Goal: Task Accomplishment & Management: Manage account settings

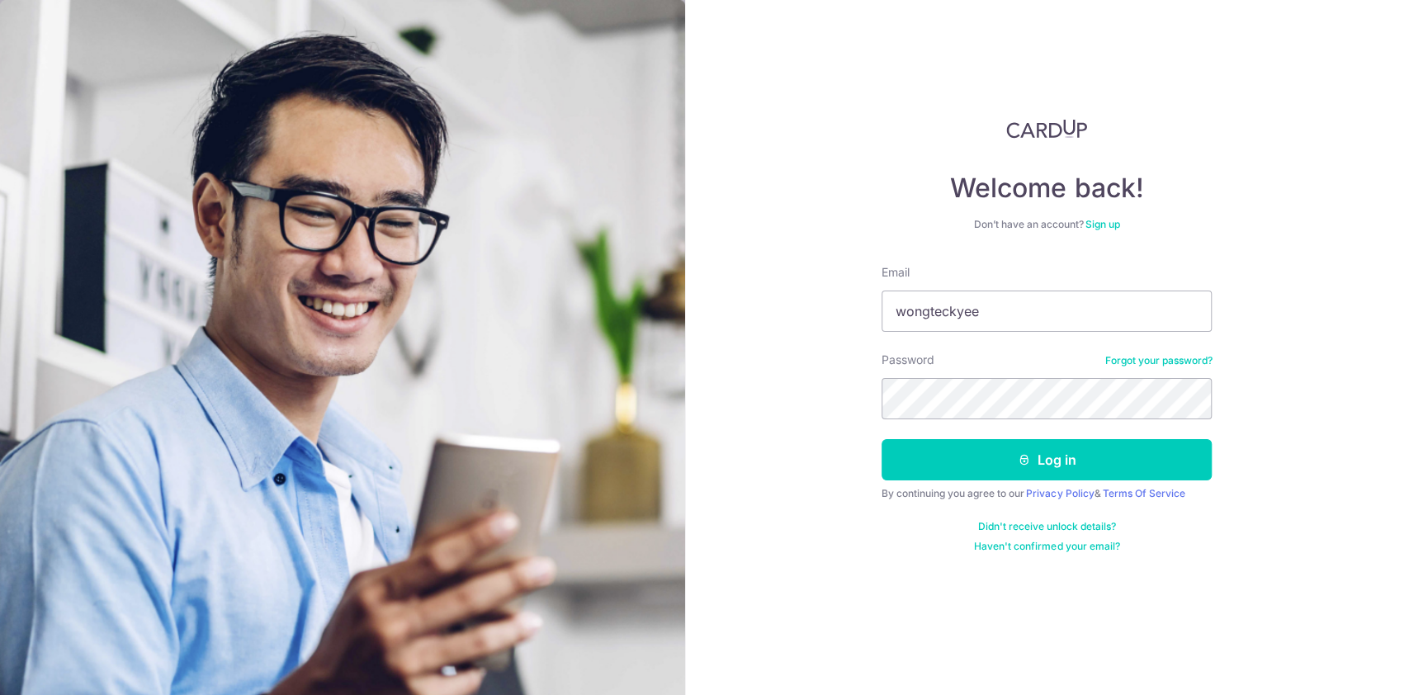
type input "[EMAIL_ADDRESS][DOMAIN_NAME]"
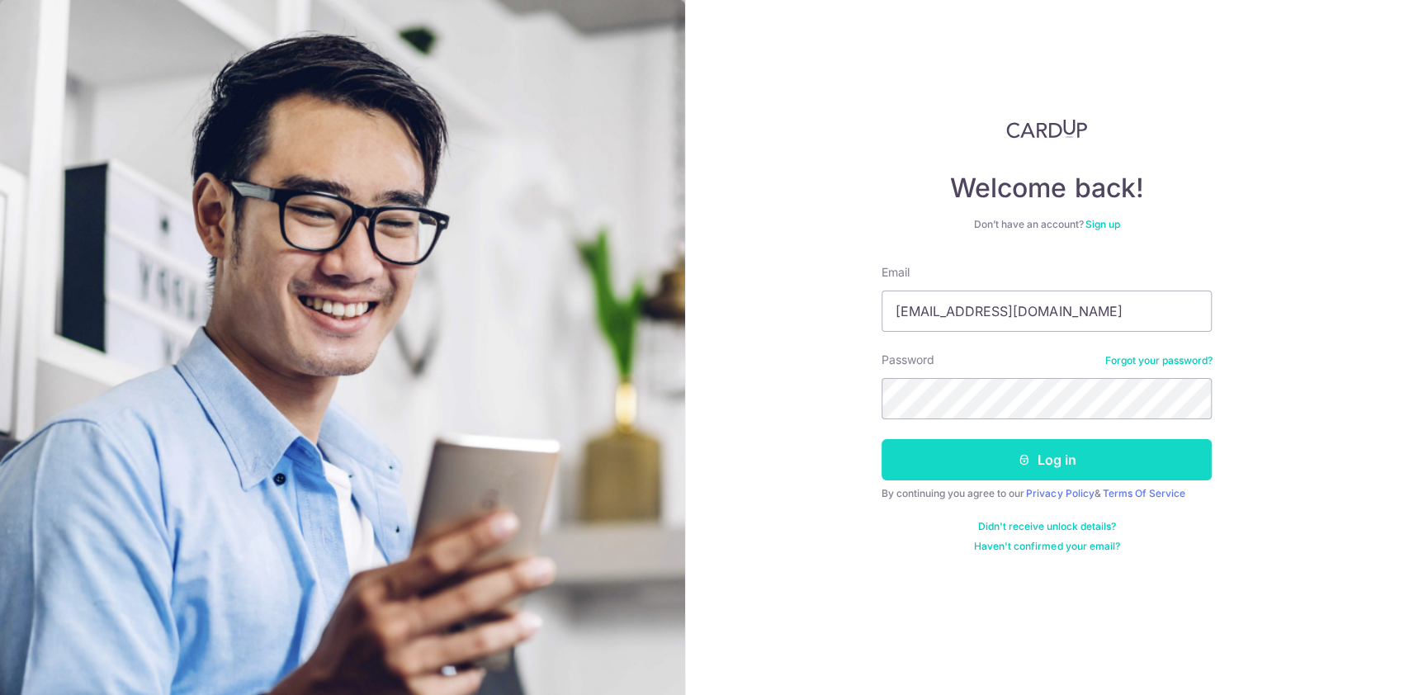
click at [1054, 457] on button "Log in" at bounding box center [1047, 459] width 330 height 41
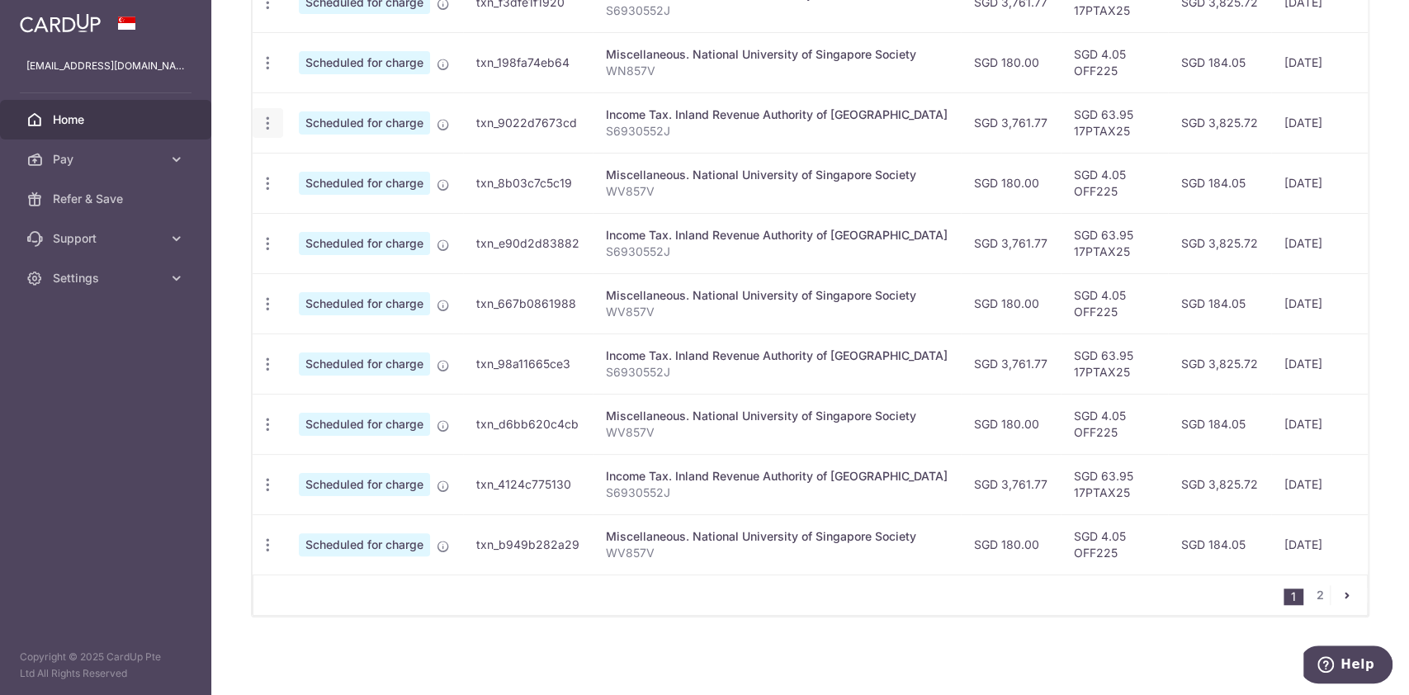
click at [277, 115] on div "Update payment Cancel payment" at bounding box center [268, 123] width 31 height 31
click at [276, 114] on div "Update payment Cancel payment" at bounding box center [268, 123] width 31 height 31
click at [327, 111] on span "Scheduled for charge" at bounding box center [364, 122] width 131 height 23
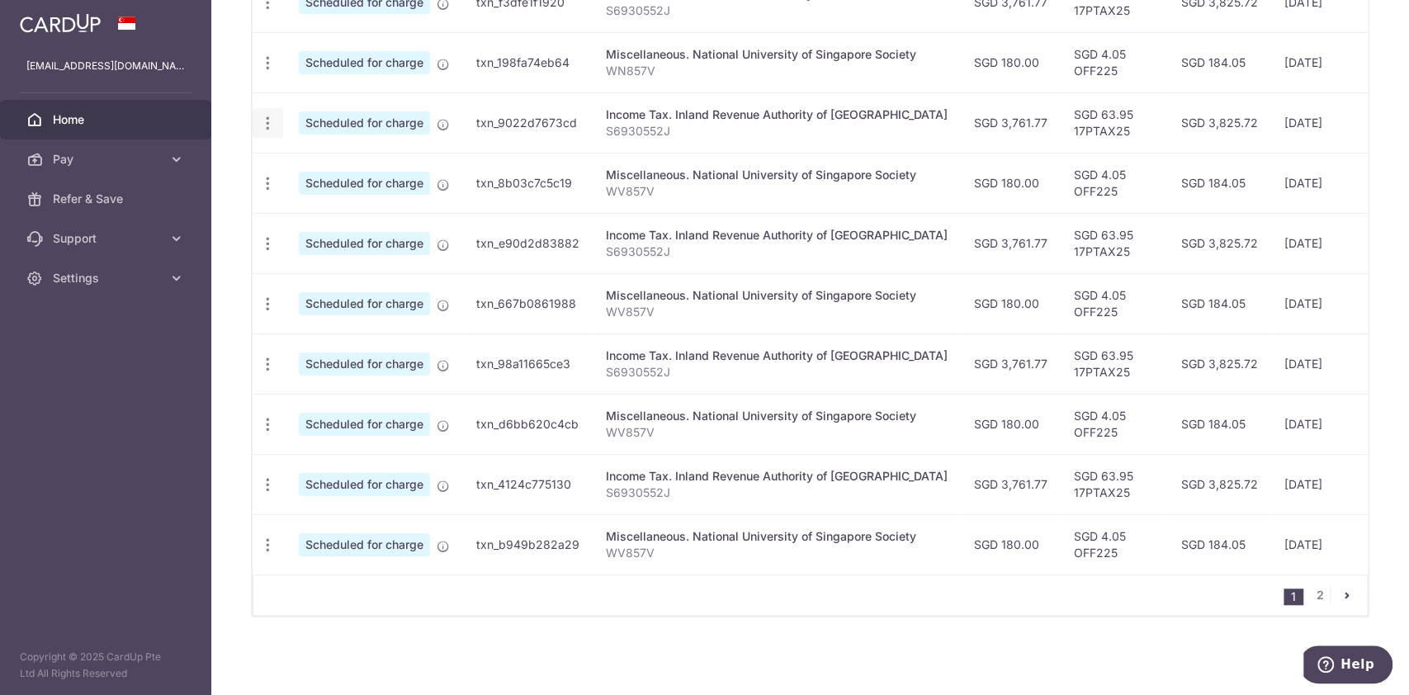
click at [266, 12] on icon "button" at bounding box center [267, 2] width 17 height 17
click at [271, 12] on icon "button" at bounding box center [267, 2] width 17 height 17
click at [318, 159] on span "Update payment" at bounding box center [356, 169] width 112 height 20
click at [318, 159] on td "Scheduled for charge" at bounding box center [375, 183] width 178 height 60
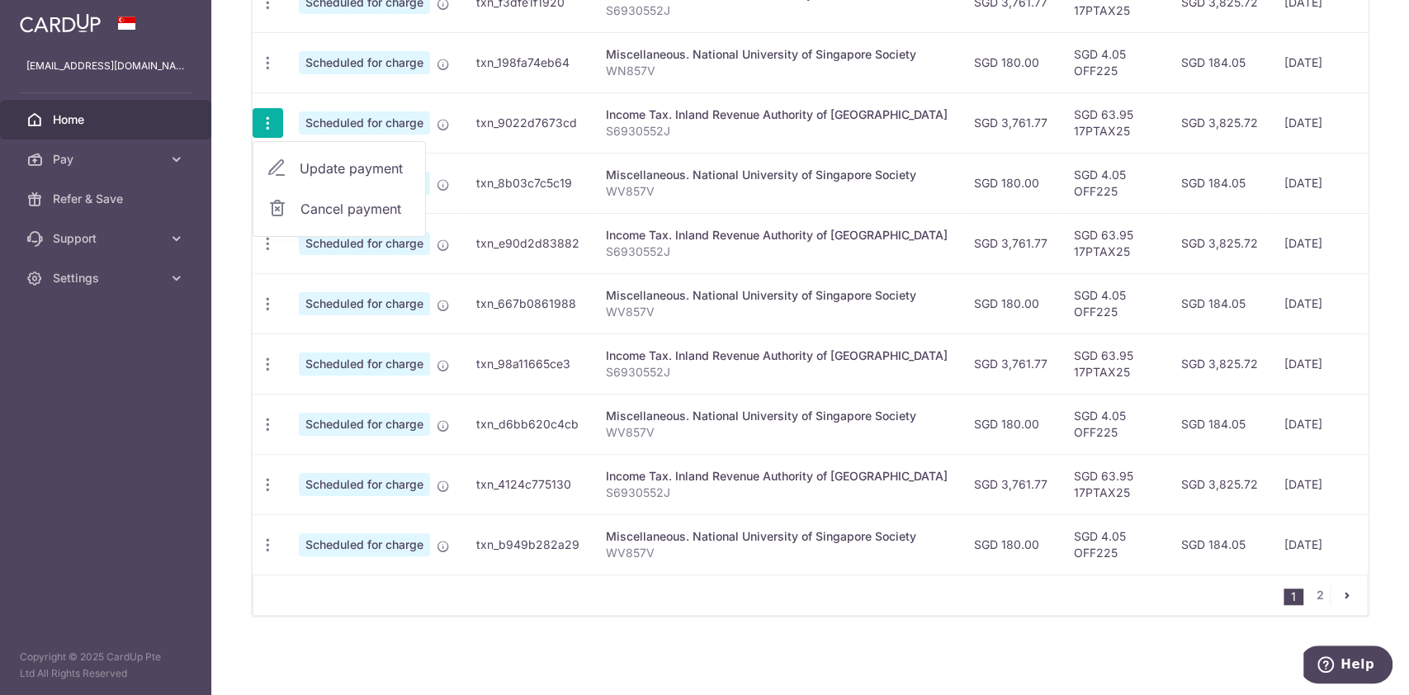
radio input "true"
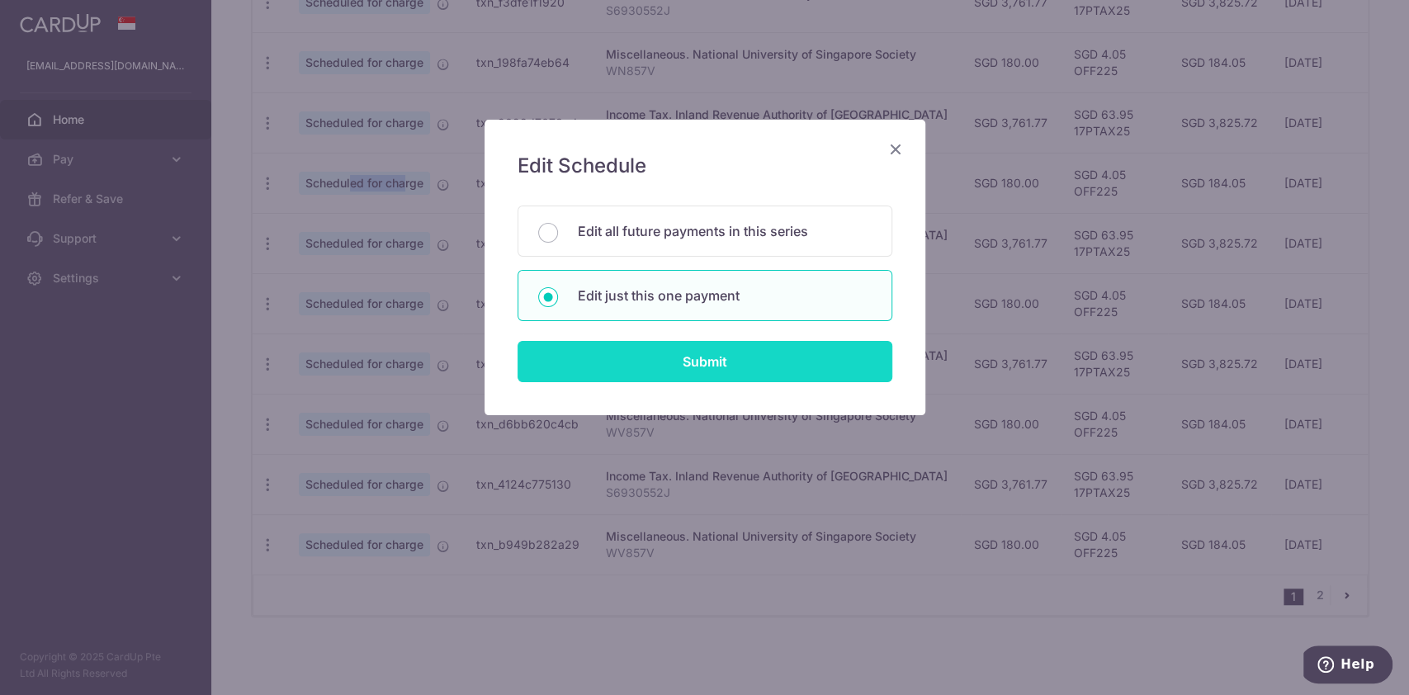
click at [615, 353] on input "Submit" at bounding box center [705, 361] width 375 height 41
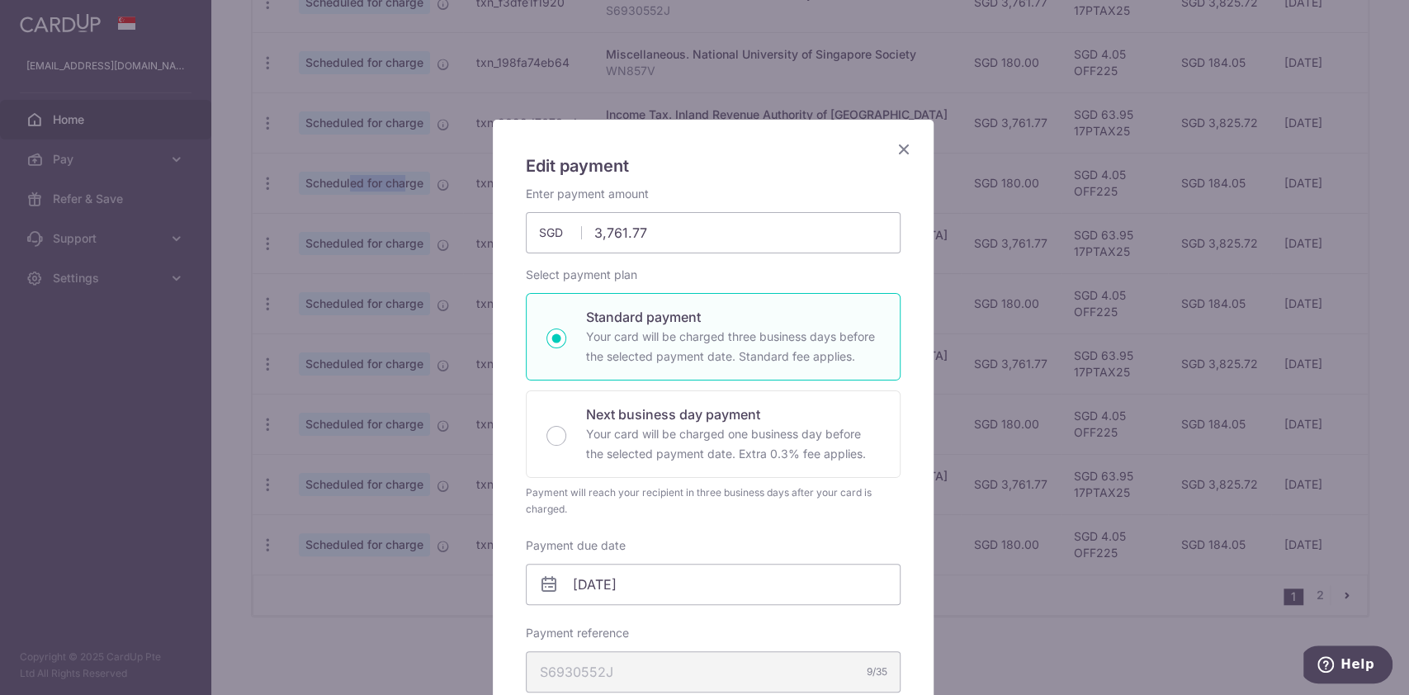
click at [898, 149] on icon "Close" at bounding box center [904, 149] width 20 height 21
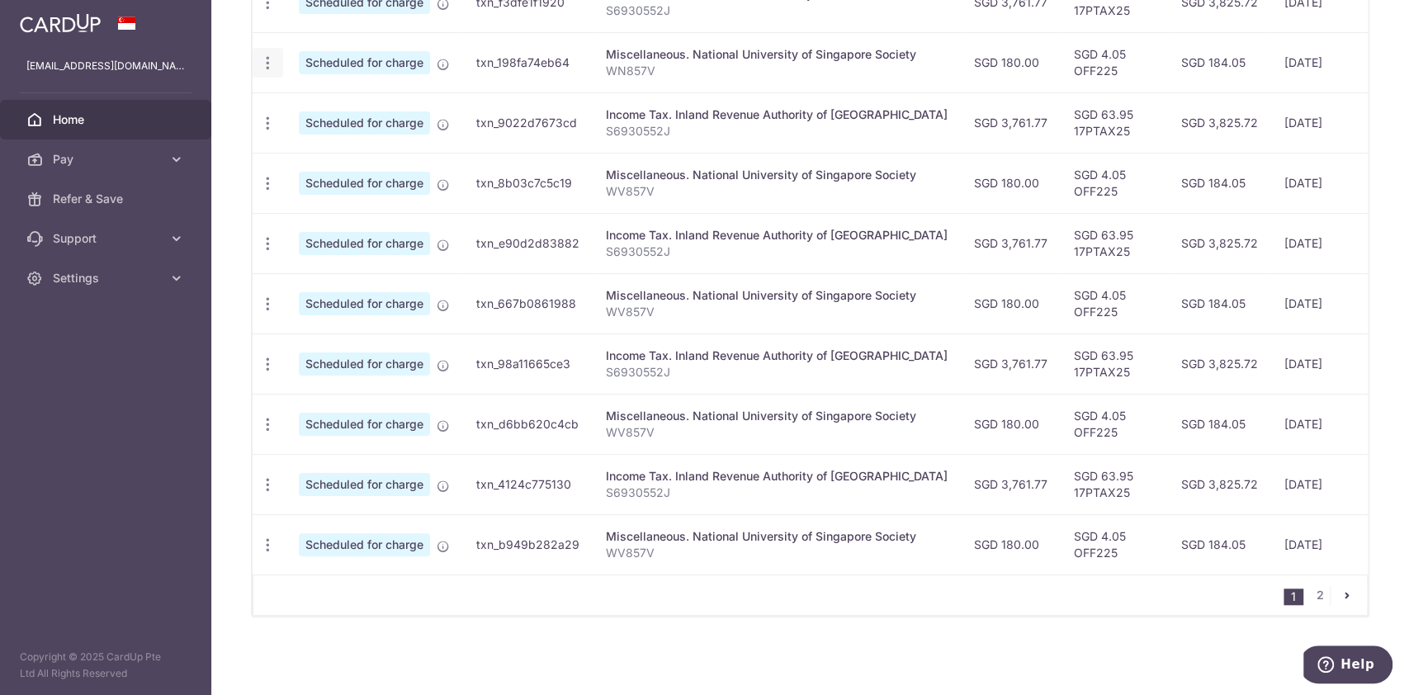
click at [277, 57] on div "Update payment Cancel payment" at bounding box center [268, 63] width 31 height 31
click at [265, 48] on div "Update payment Cancel payment" at bounding box center [268, 63] width 31 height 31
click at [266, 12] on icon "button" at bounding box center [267, 2] width 17 height 17
click at [306, 98] on span "Update payment" at bounding box center [356, 108] width 112 height 20
type input "180.00"
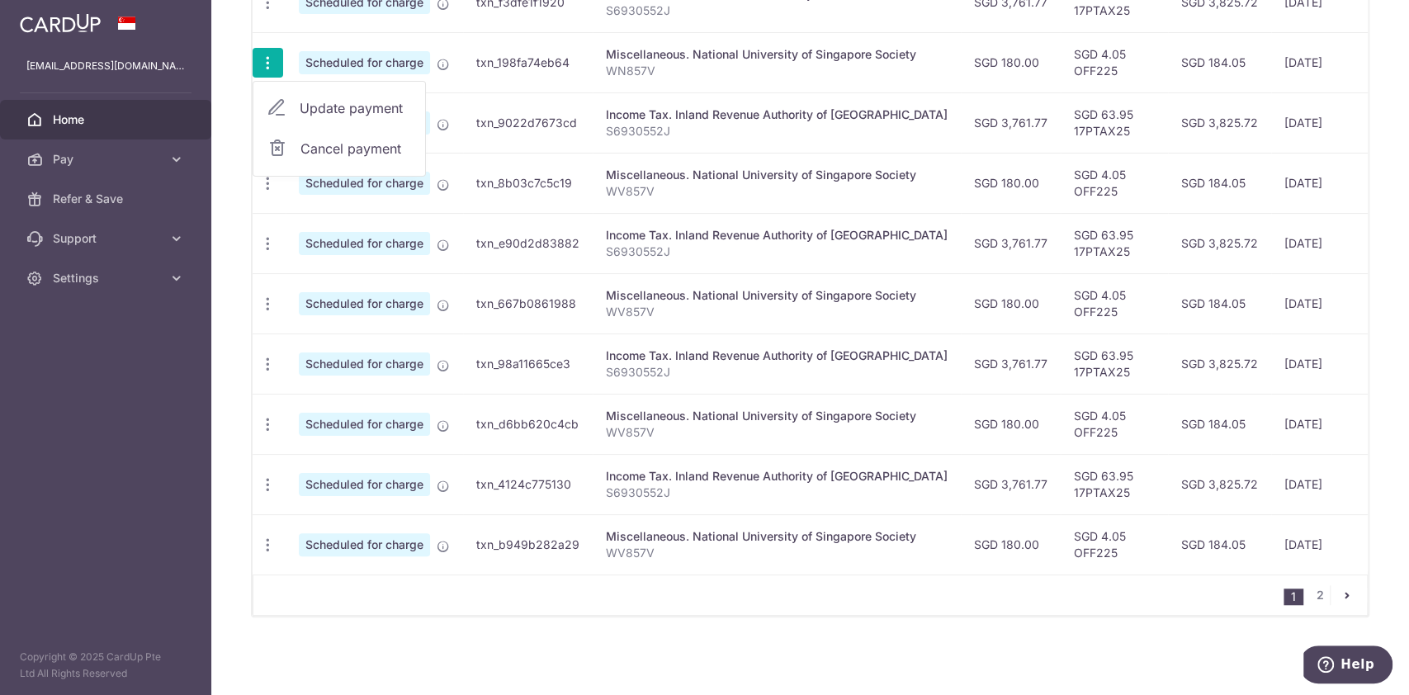
radio input "true"
type input "01/09/2025"
type input "WN857V"
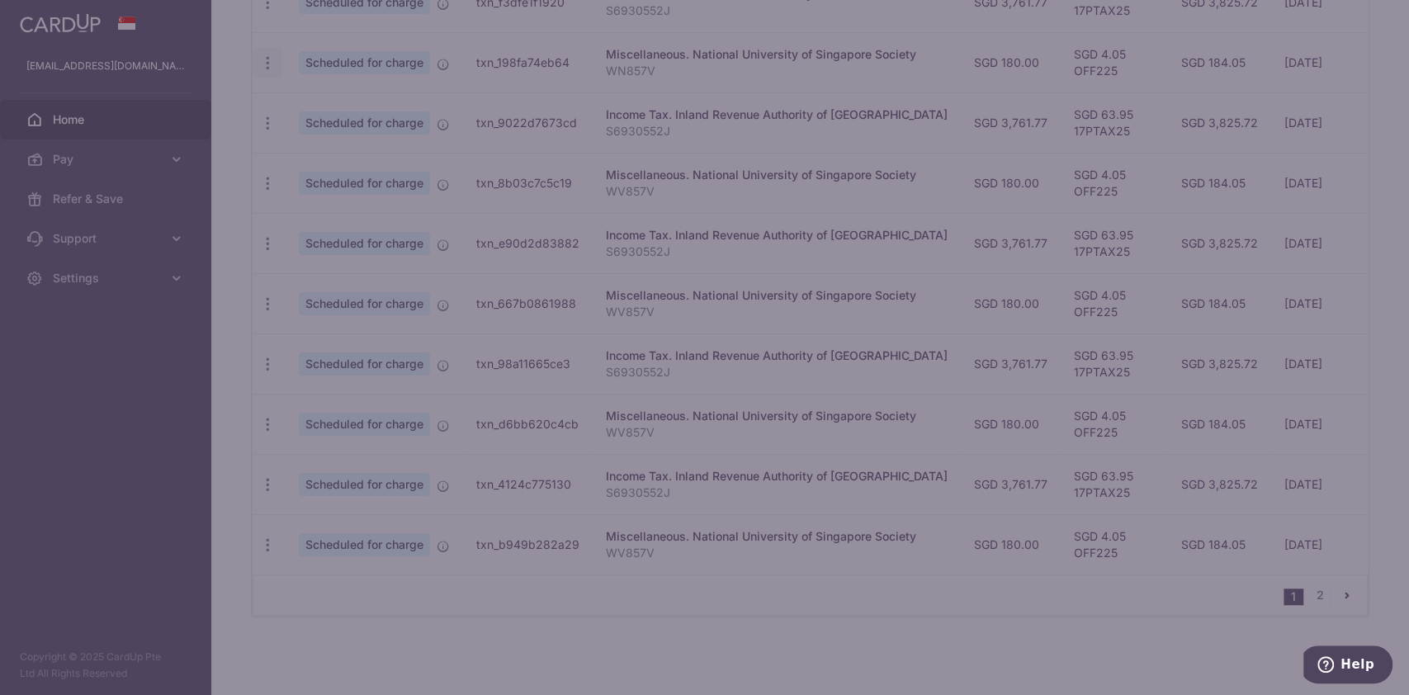
type input "OFF225"
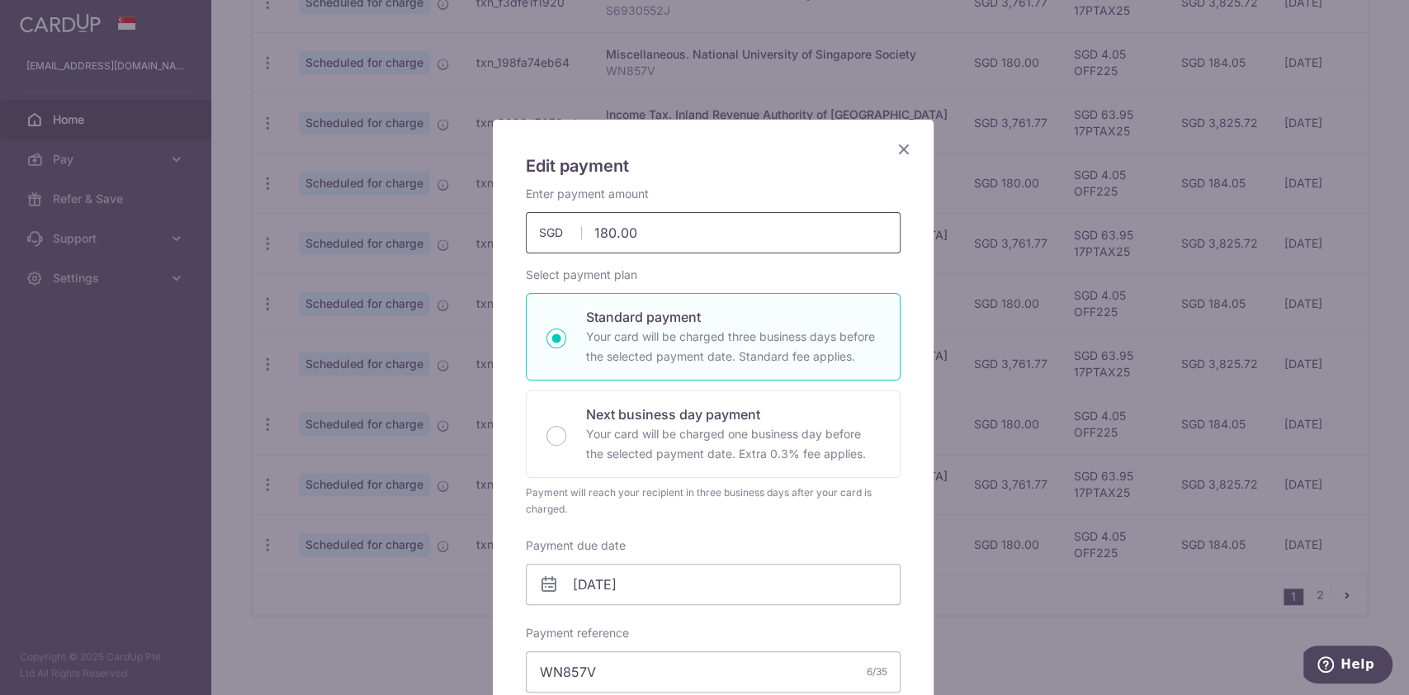
click at [647, 232] on input "180.00" at bounding box center [713, 232] width 375 height 41
type input "1"
type input "348.15"
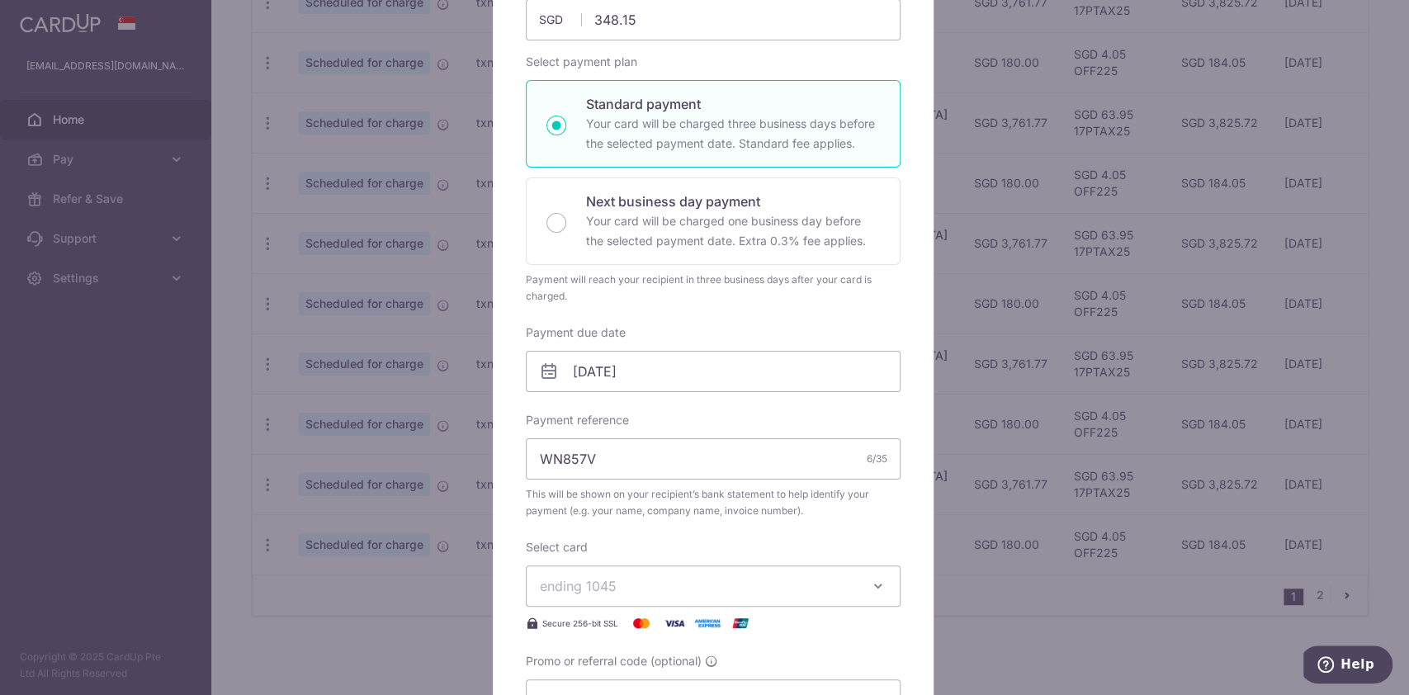
scroll to position [282, 0]
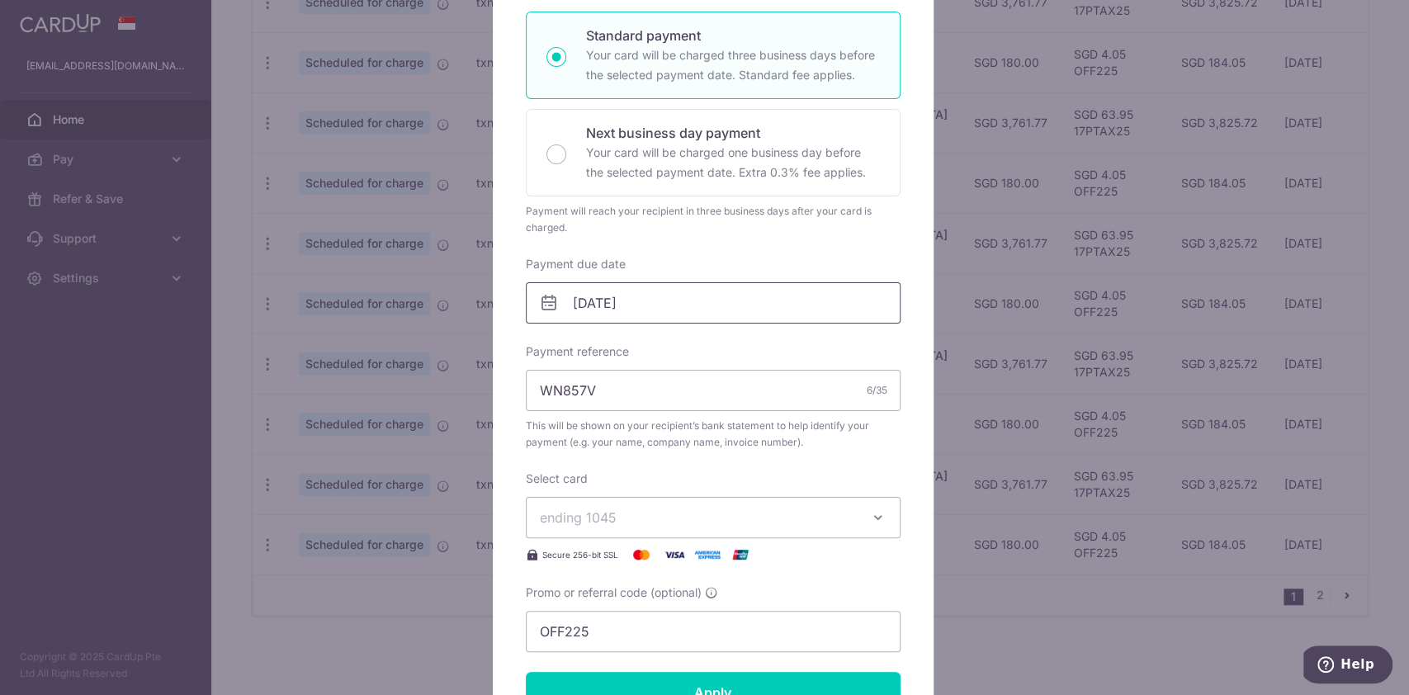
click at [637, 296] on input "01/09/2025" at bounding box center [713, 302] width 375 height 41
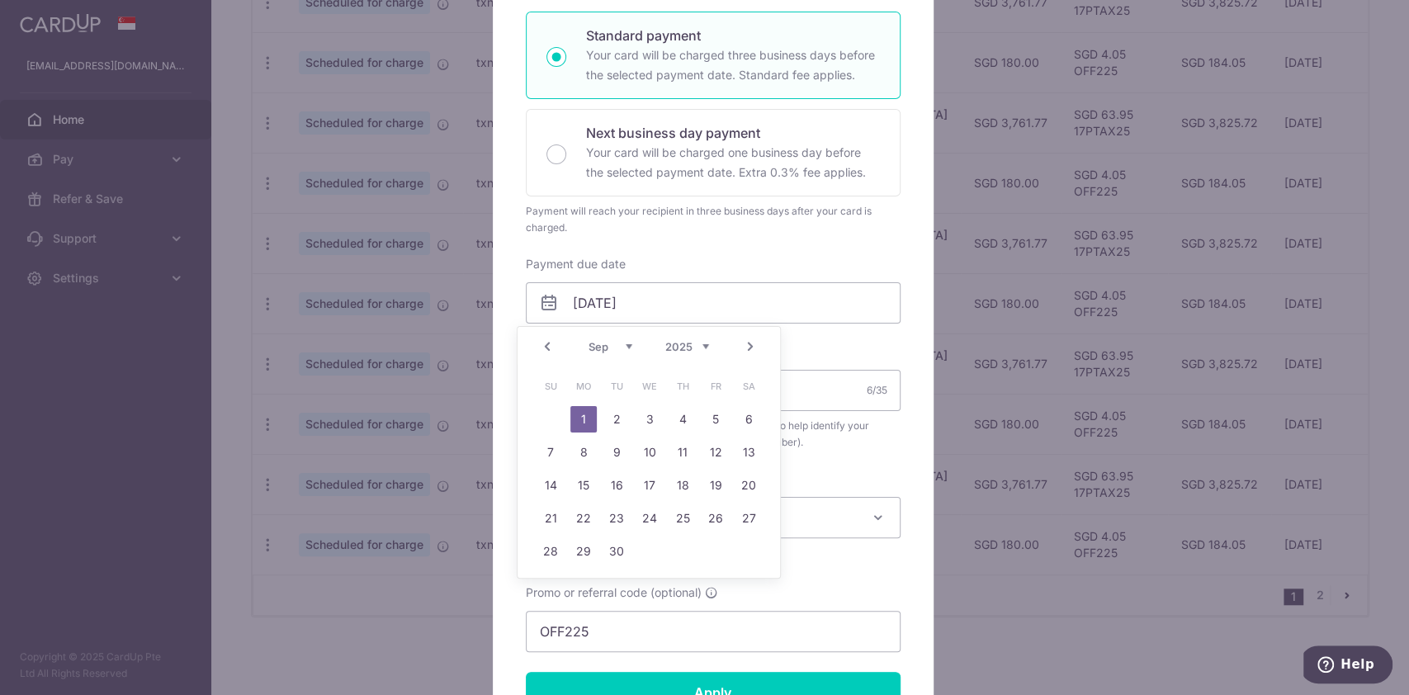
click at [631, 351] on select "Aug Sep Oct Nov Dec" at bounding box center [611, 346] width 44 height 13
click at [551, 578] on link "31" at bounding box center [550, 584] width 26 height 26
type input "31/08/2025"
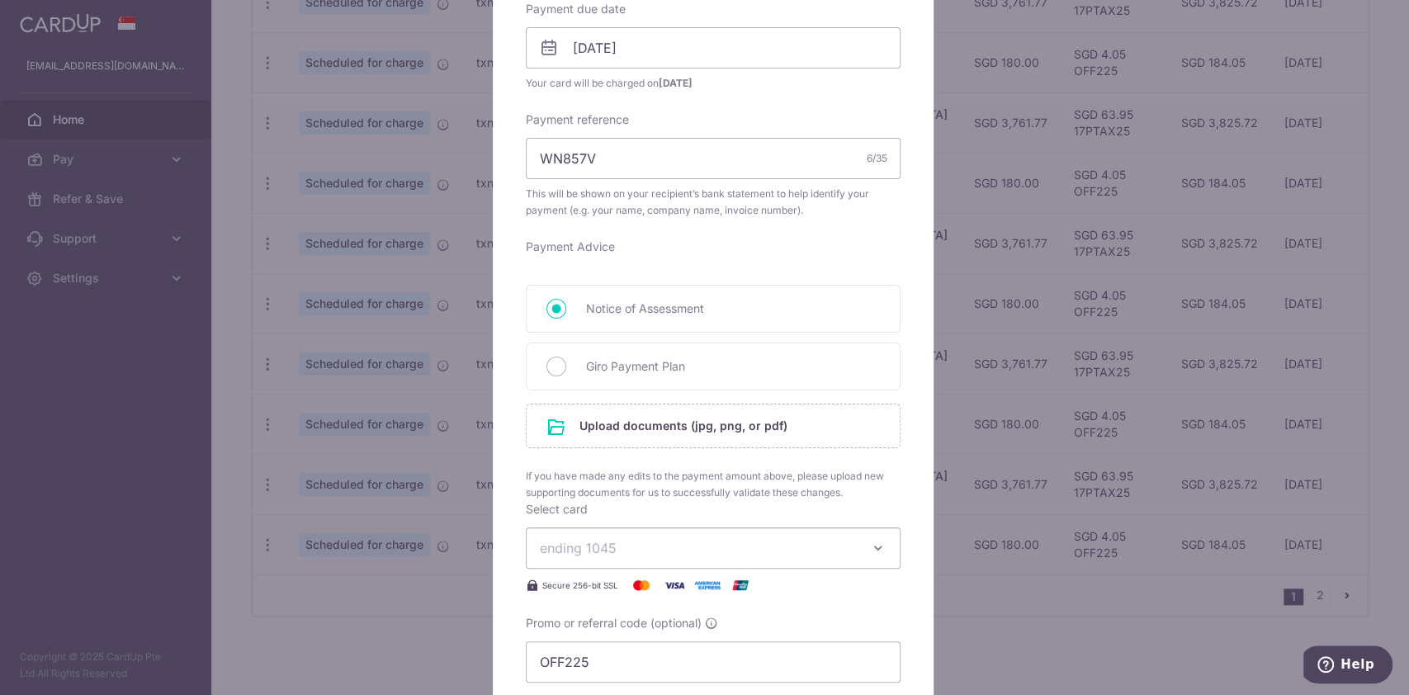
scroll to position [644, 0]
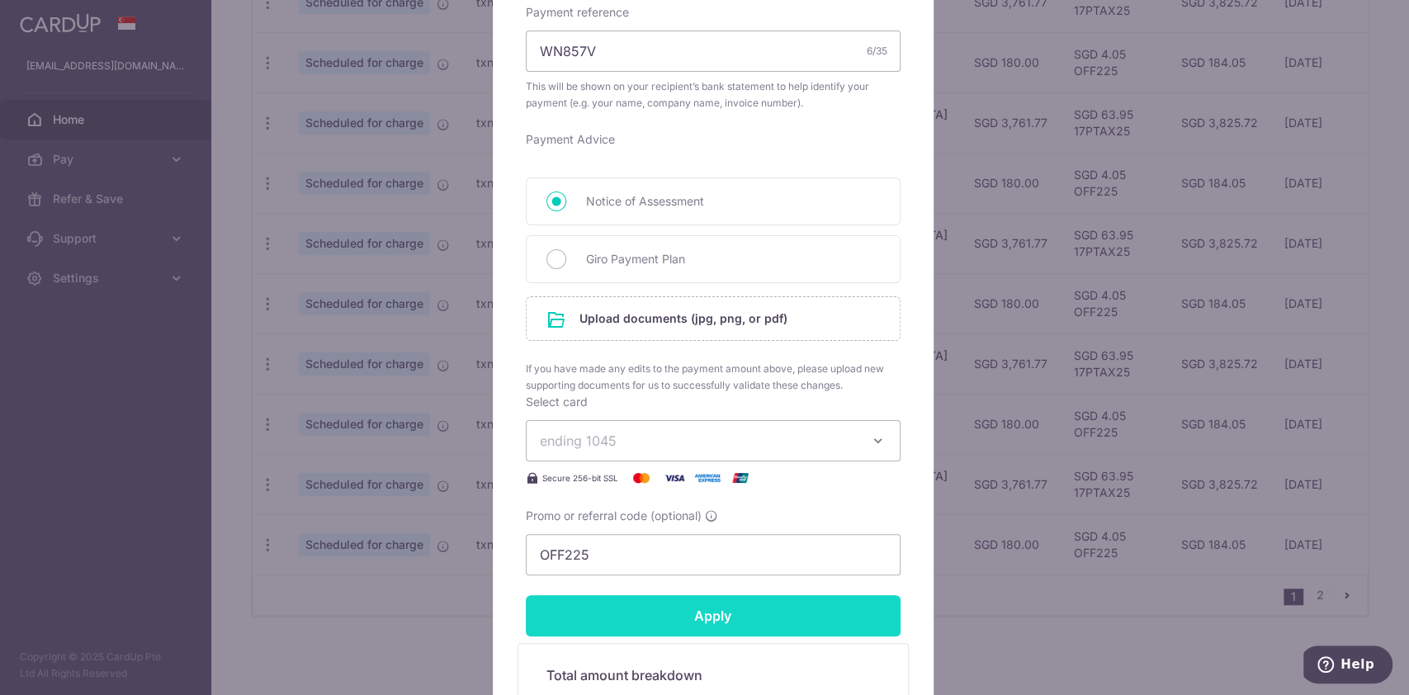
click at [746, 611] on input "Apply" at bounding box center [713, 615] width 375 height 41
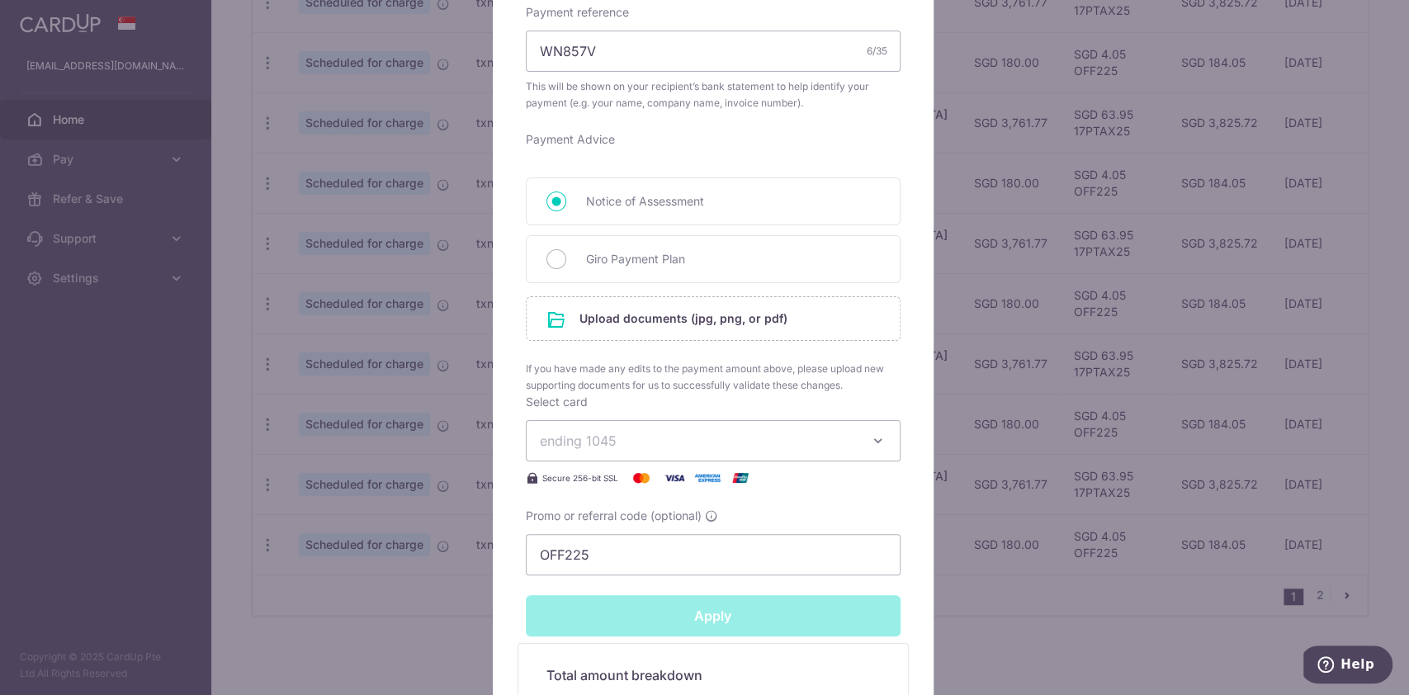
type input "Successfully Applied"
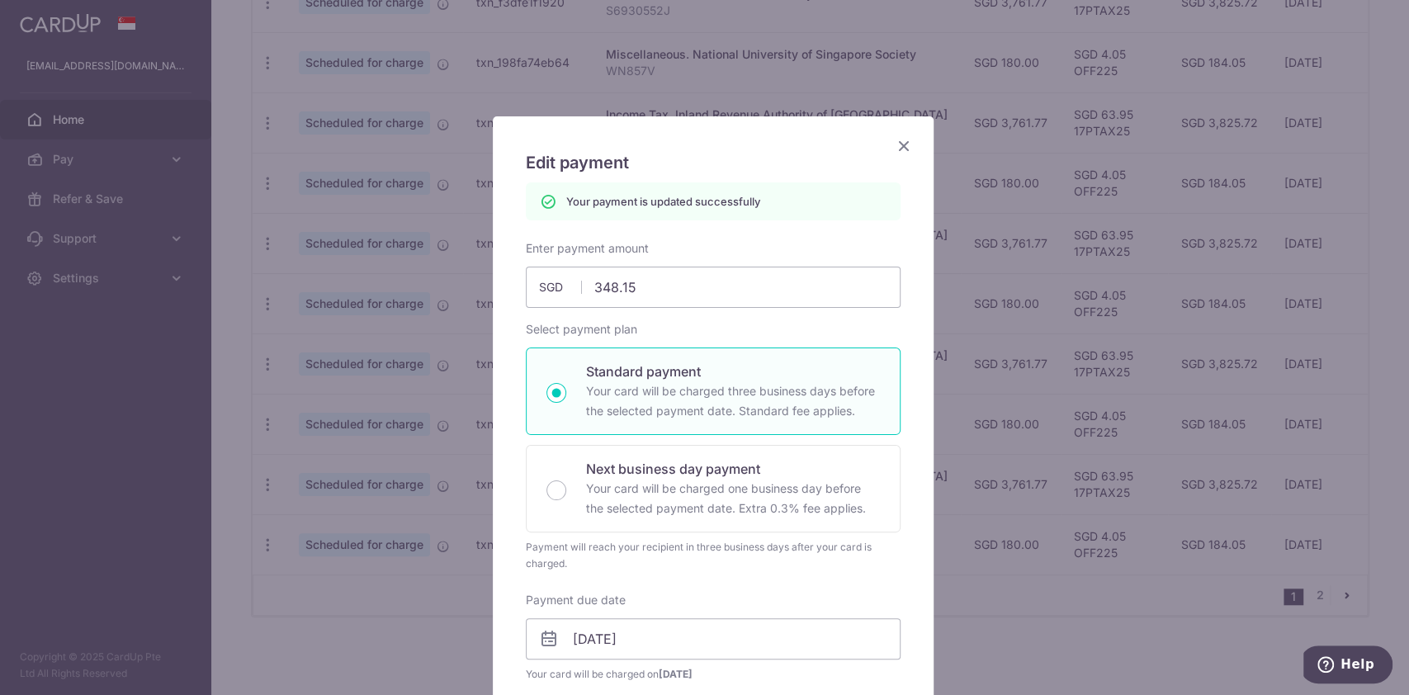
scroll to position [0, 0]
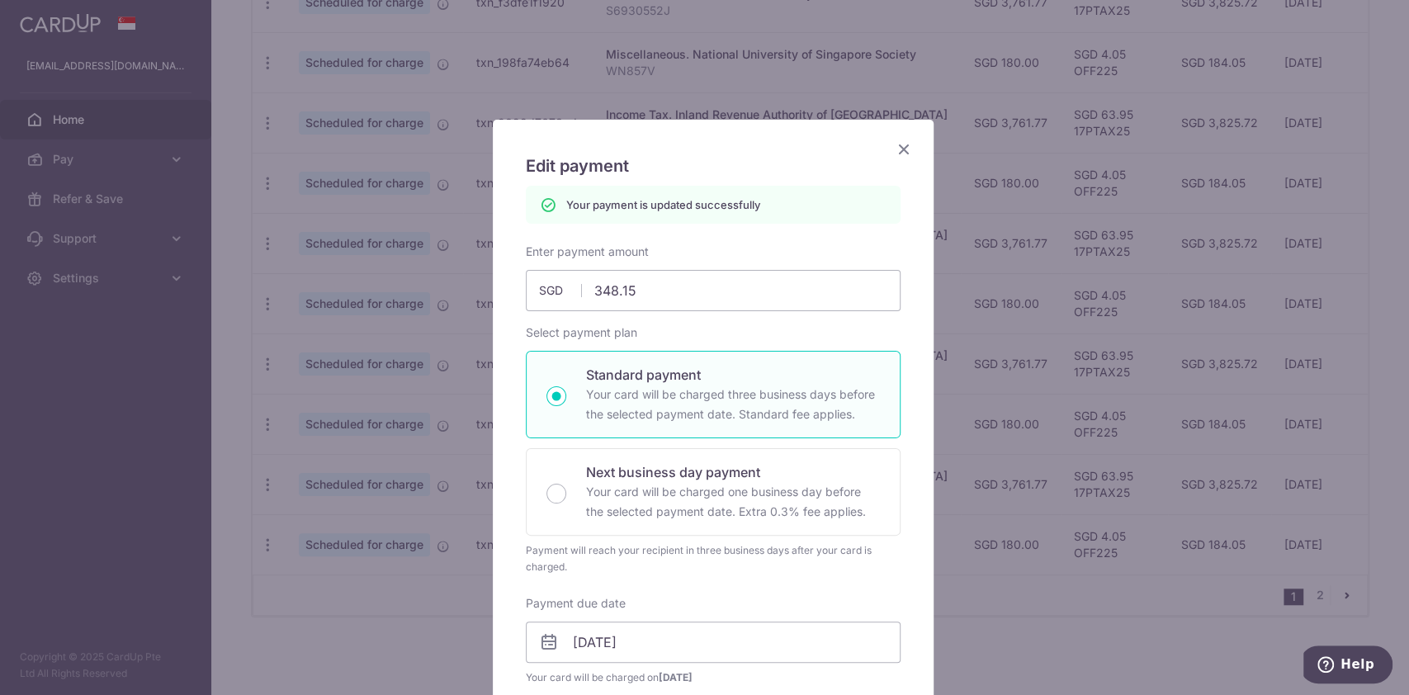
click at [894, 150] on icon "Close" at bounding box center [904, 149] width 20 height 21
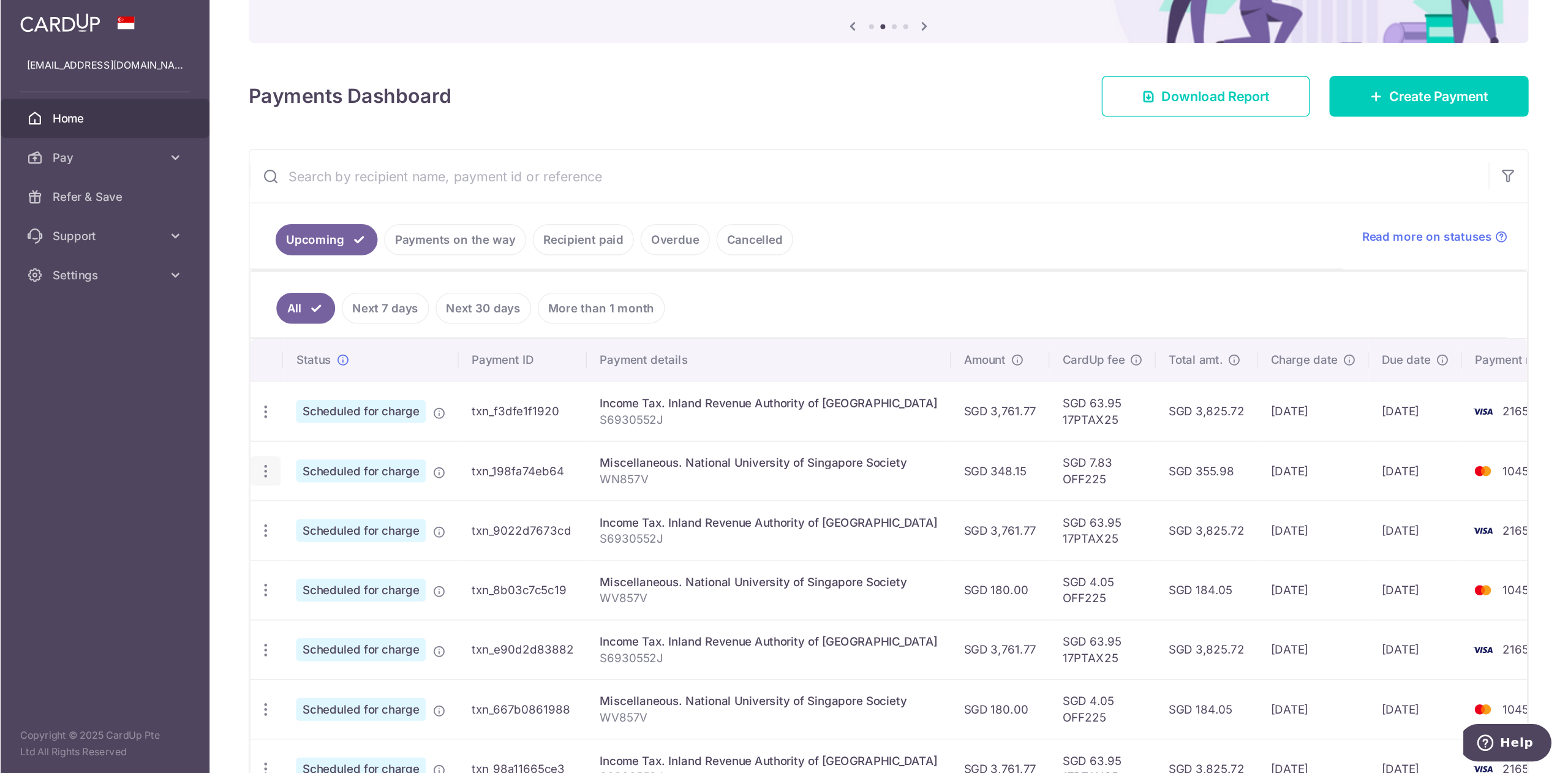
scroll to position [124, 0]
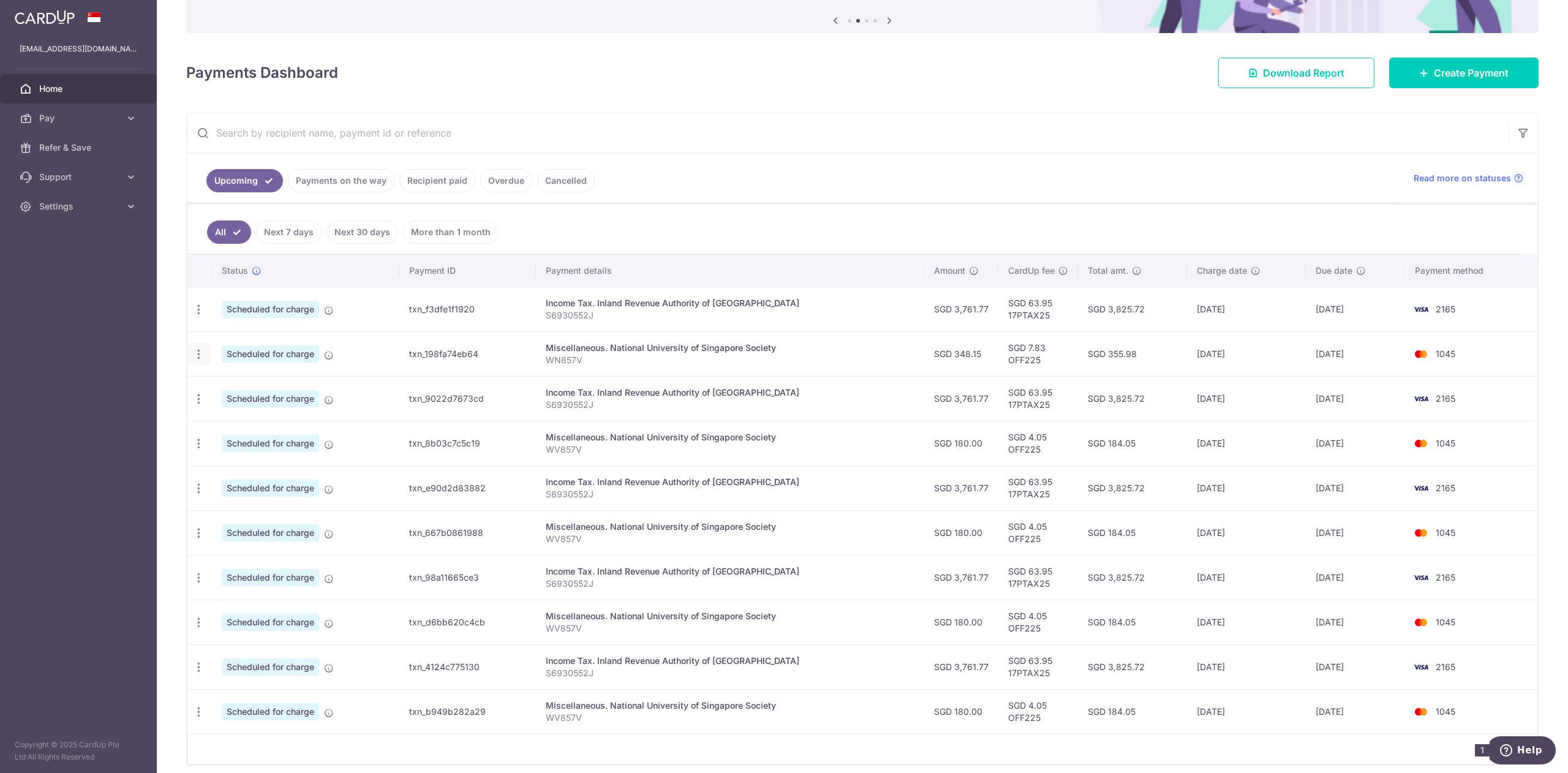
click at [199, 316] on icon "button" at bounding box center [198, 309] width 13 height 13
click at [245, 384] on span "Update payment" at bounding box center [264, 388] width 83 height 15
radio input "true"
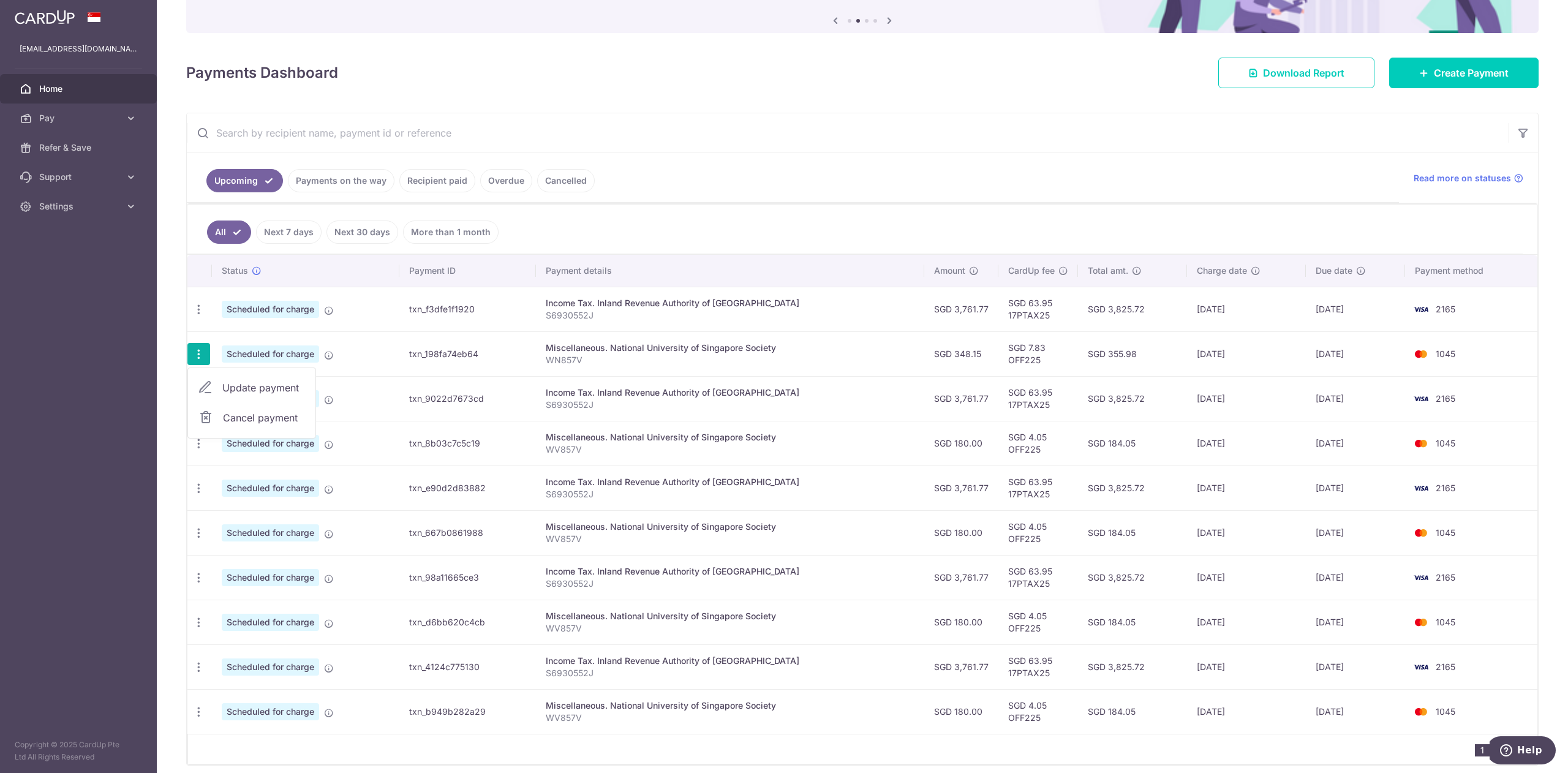
type input "348.15"
type input "31/08/2025"
type input "WN857V"
type input "OFF225"
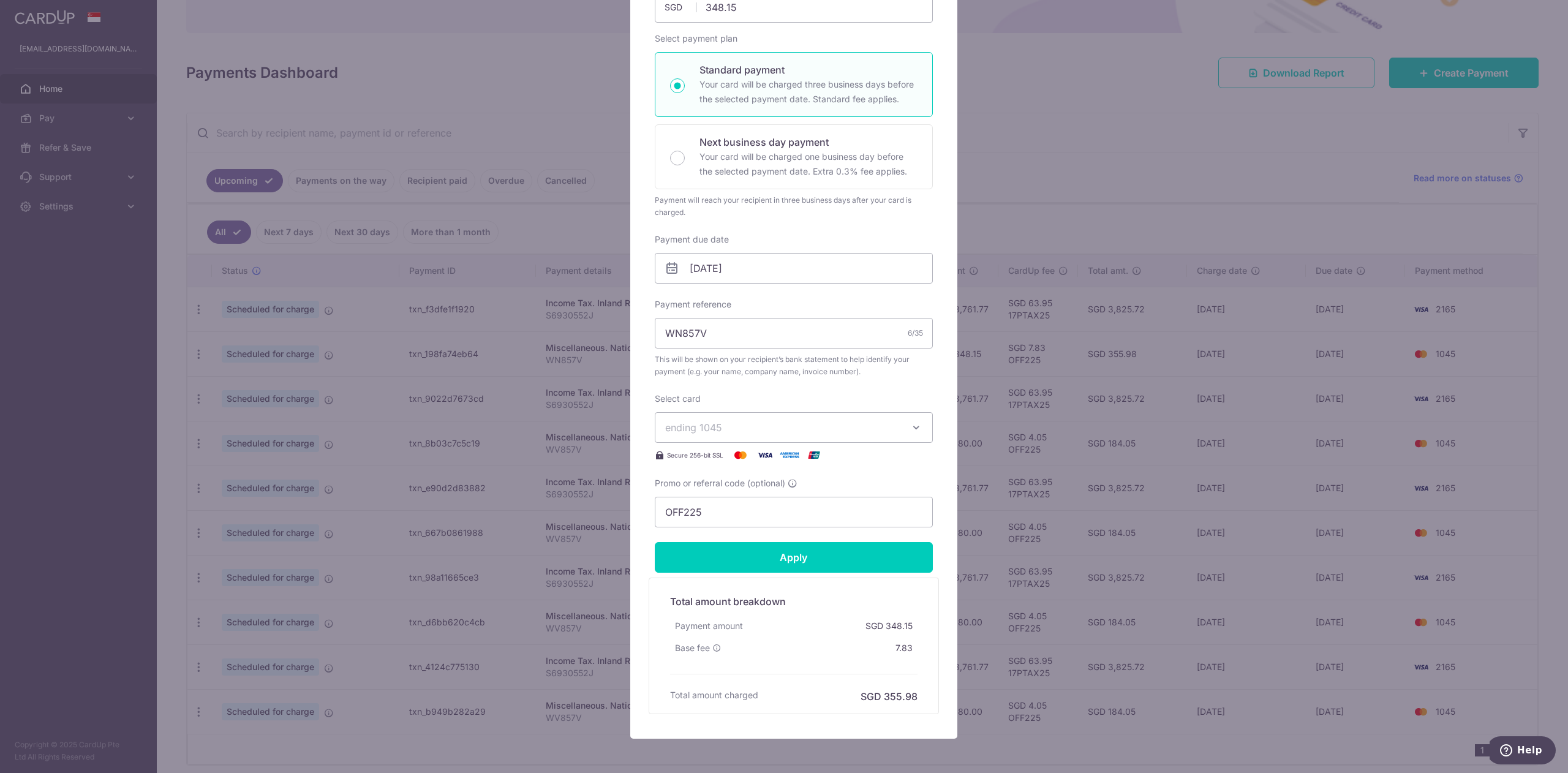
scroll to position [171, 0]
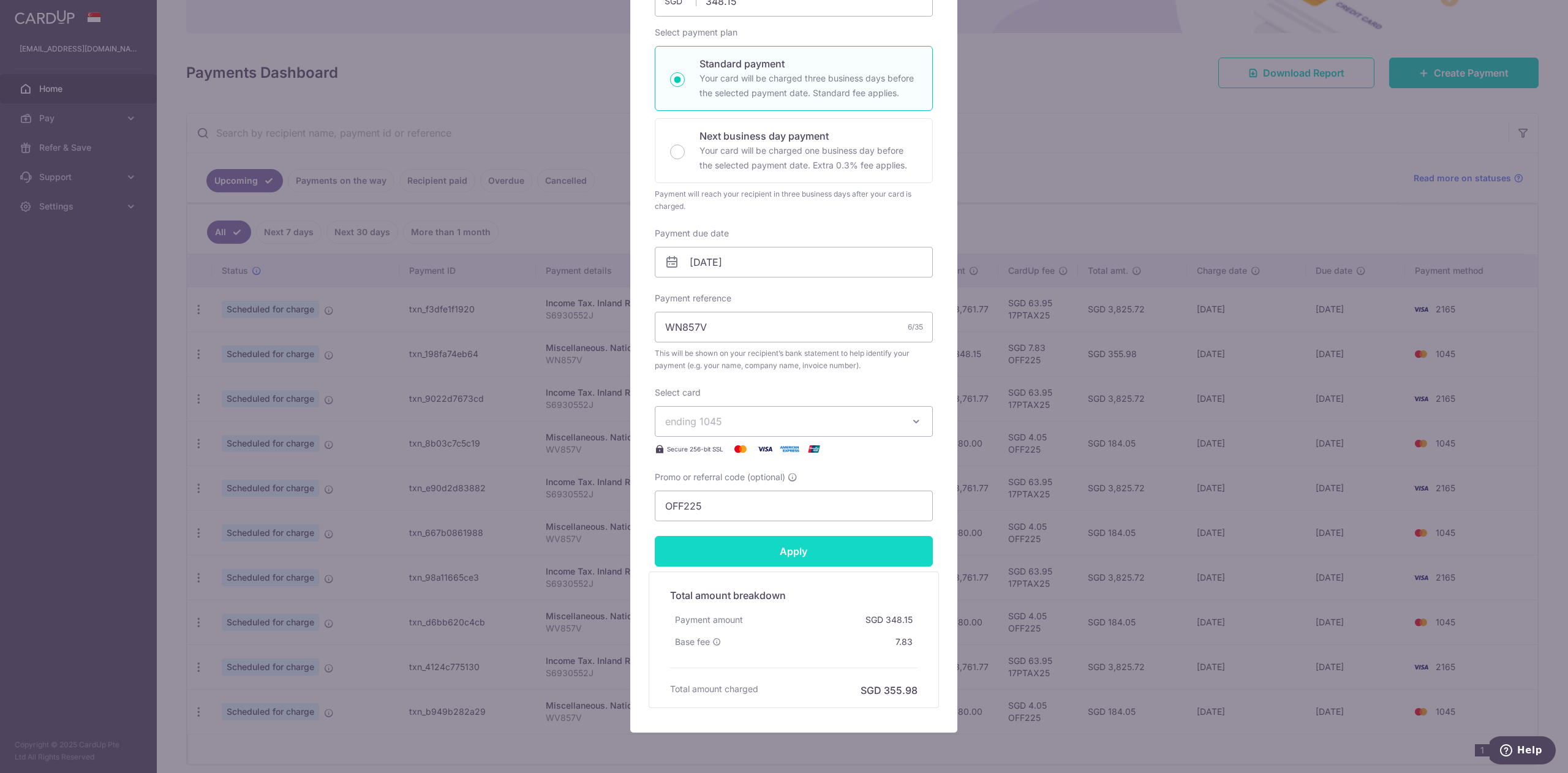
click at [840, 515] on input "Apply" at bounding box center [794, 550] width 278 height 30
type input "Successfully Applied"
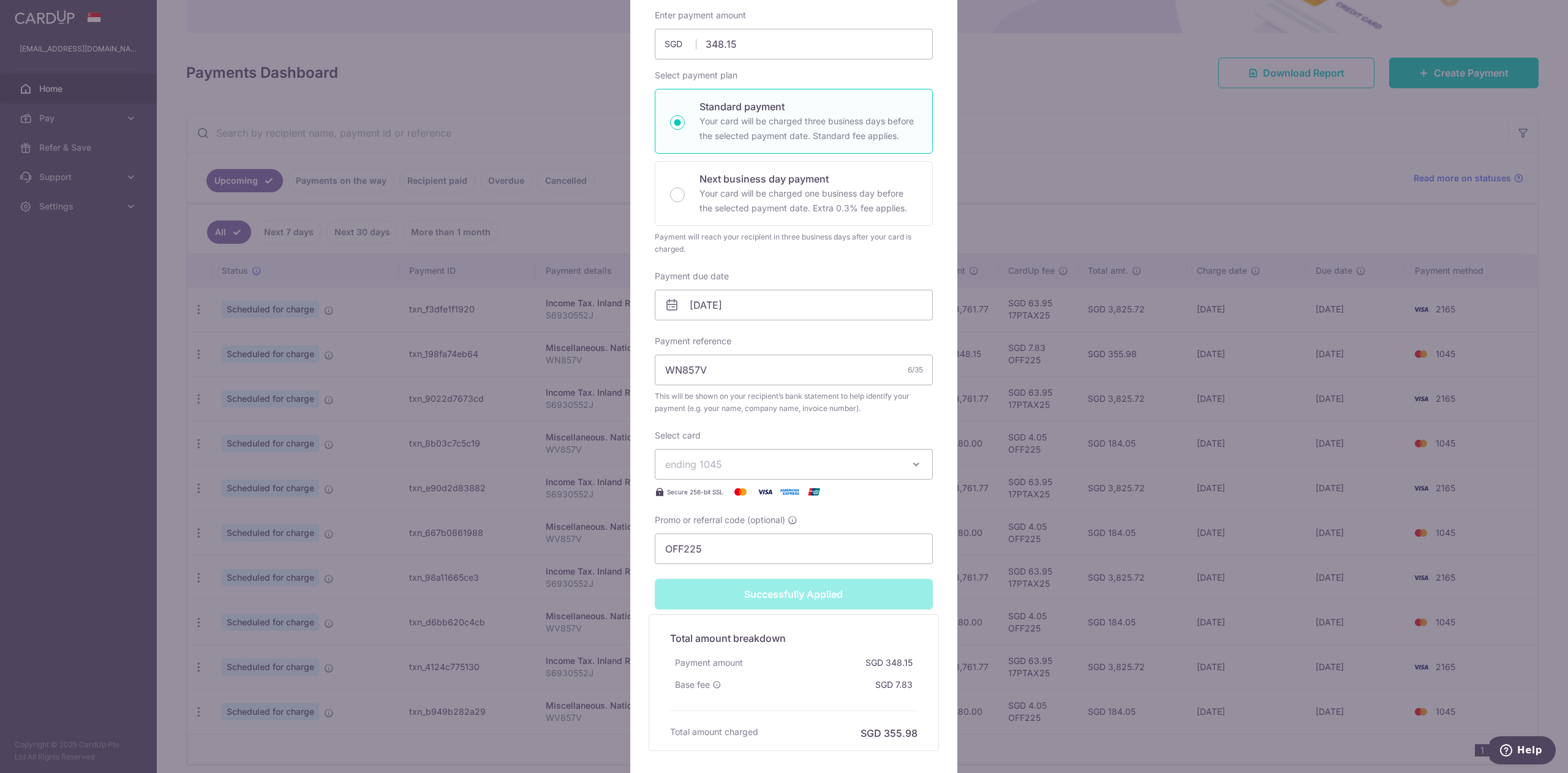
scroll to position [0, 0]
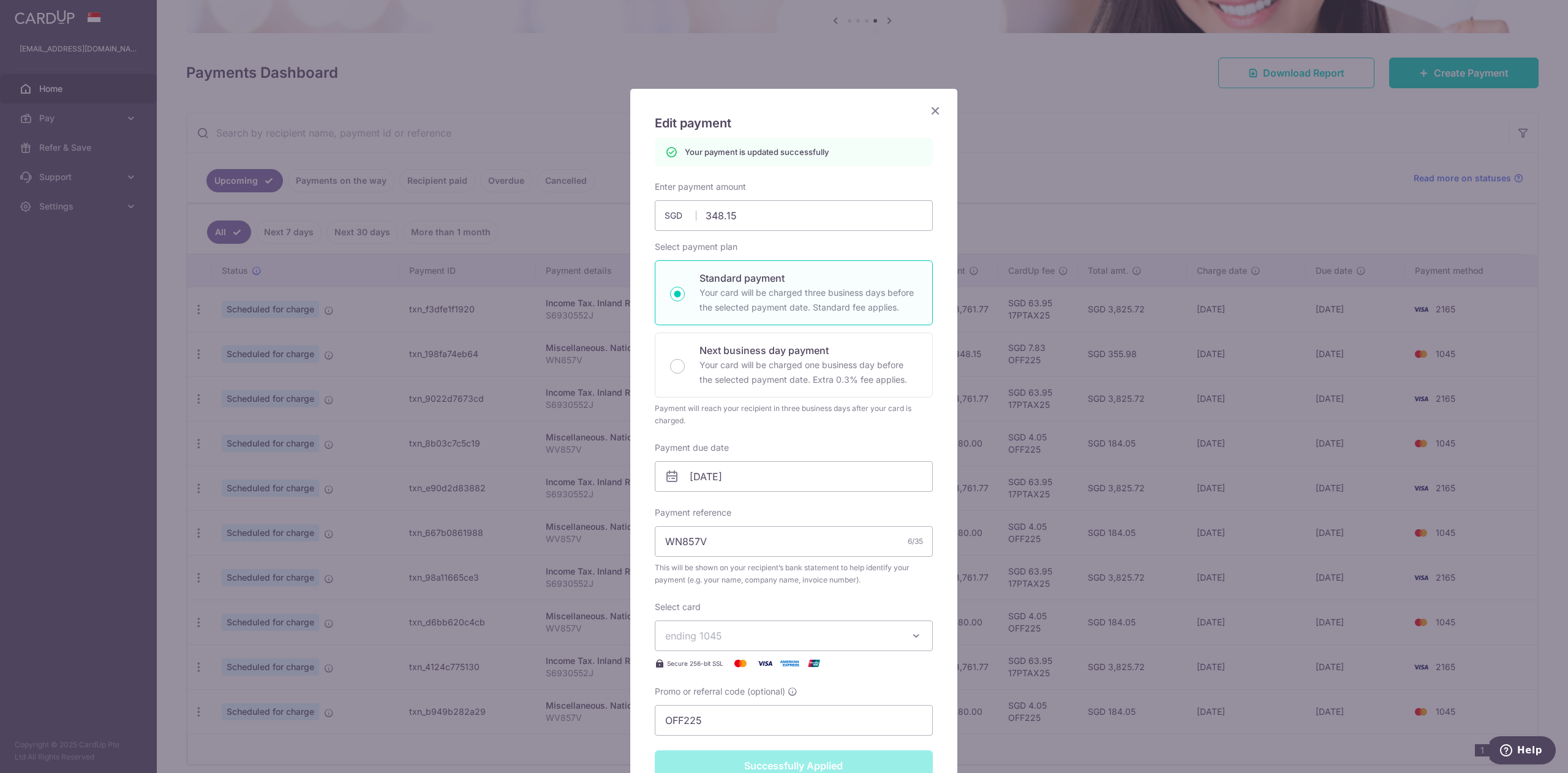
click at [928, 114] on icon "Close" at bounding box center [935, 111] width 15 height 16
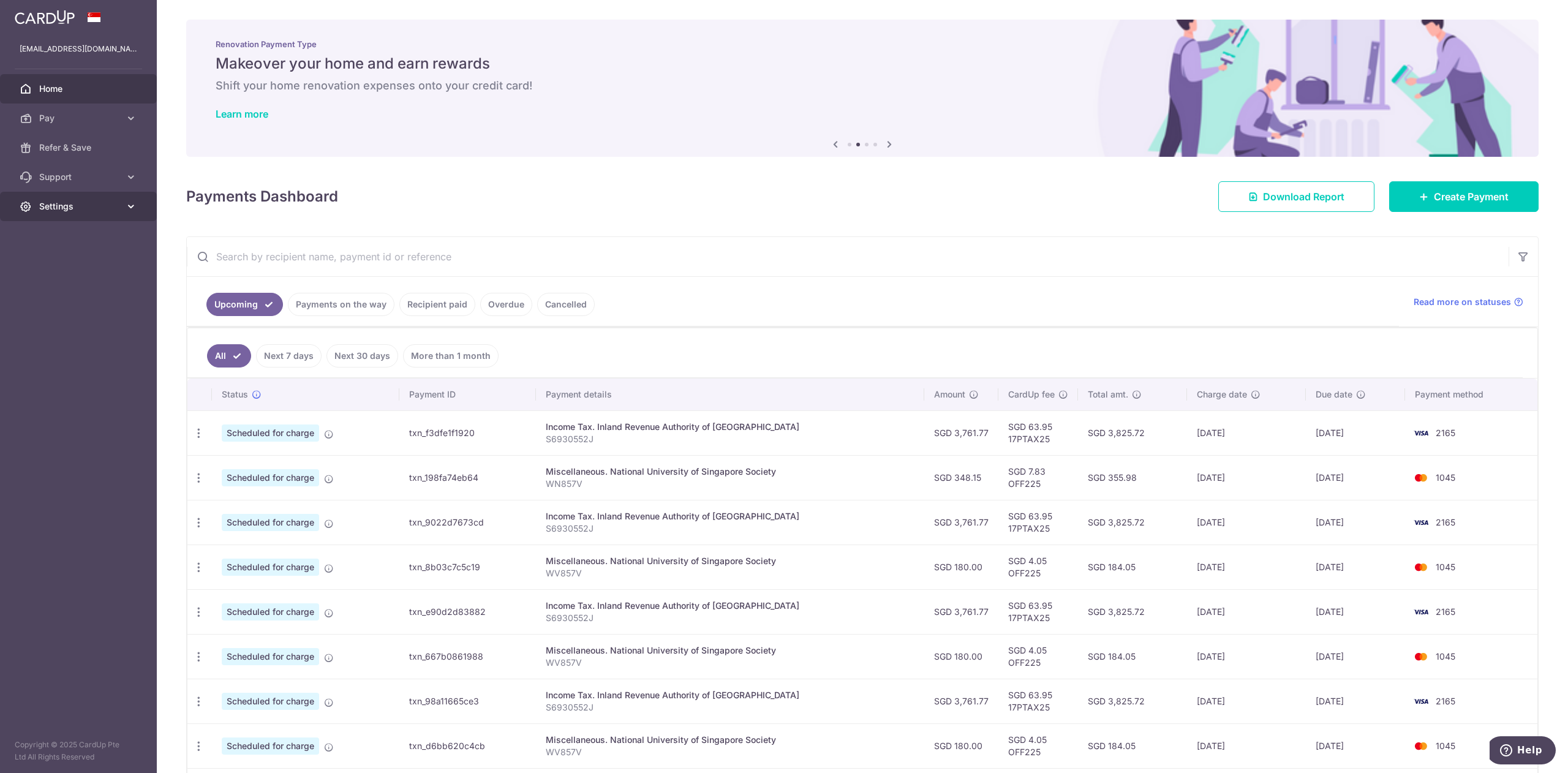
click at [131, 208] on icon at bounding box center [131, 206] width 13 height 13
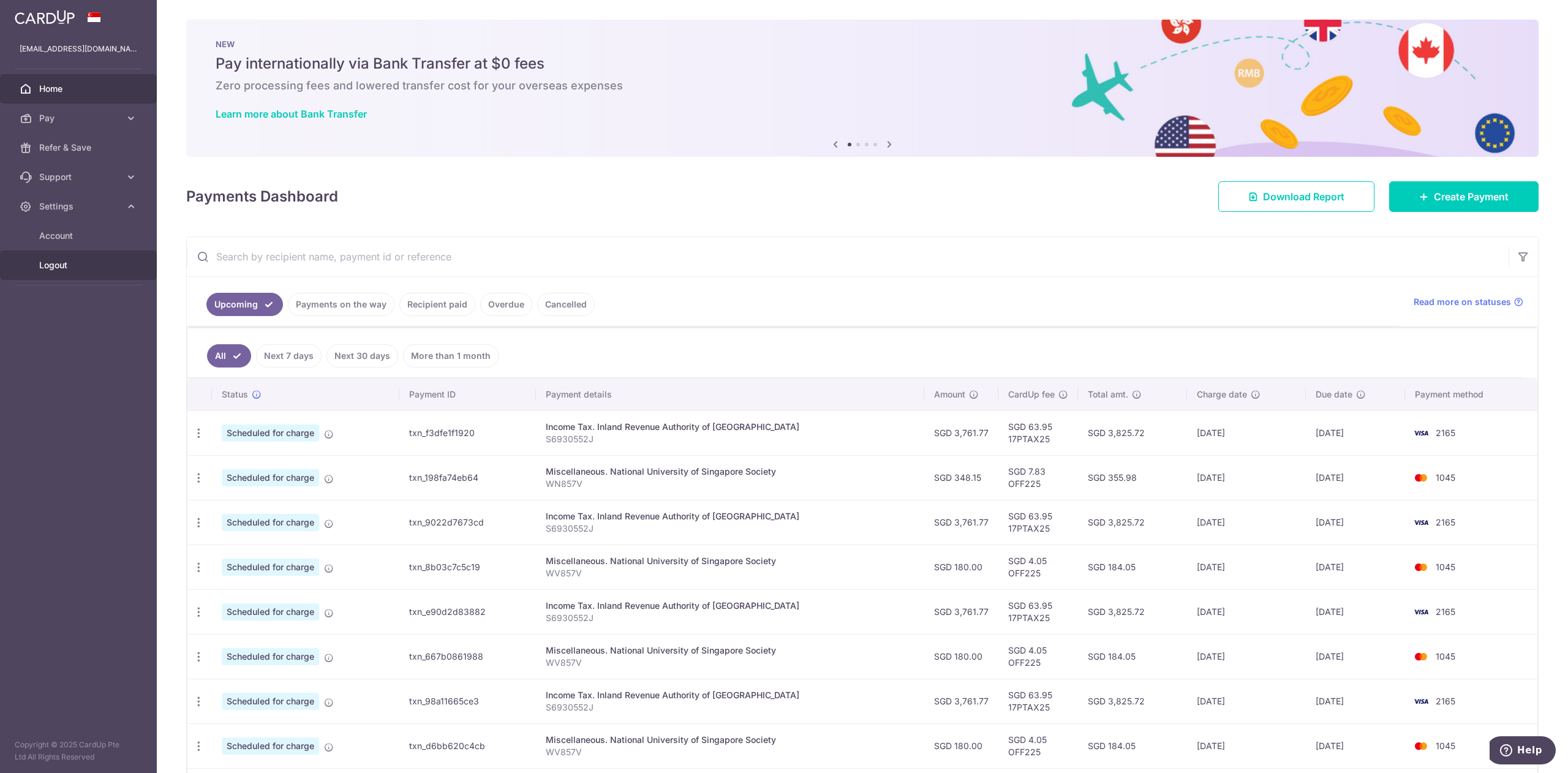
click at [62, 262] on span "Logout" at bounding box center [79, 265] width 81 height 13
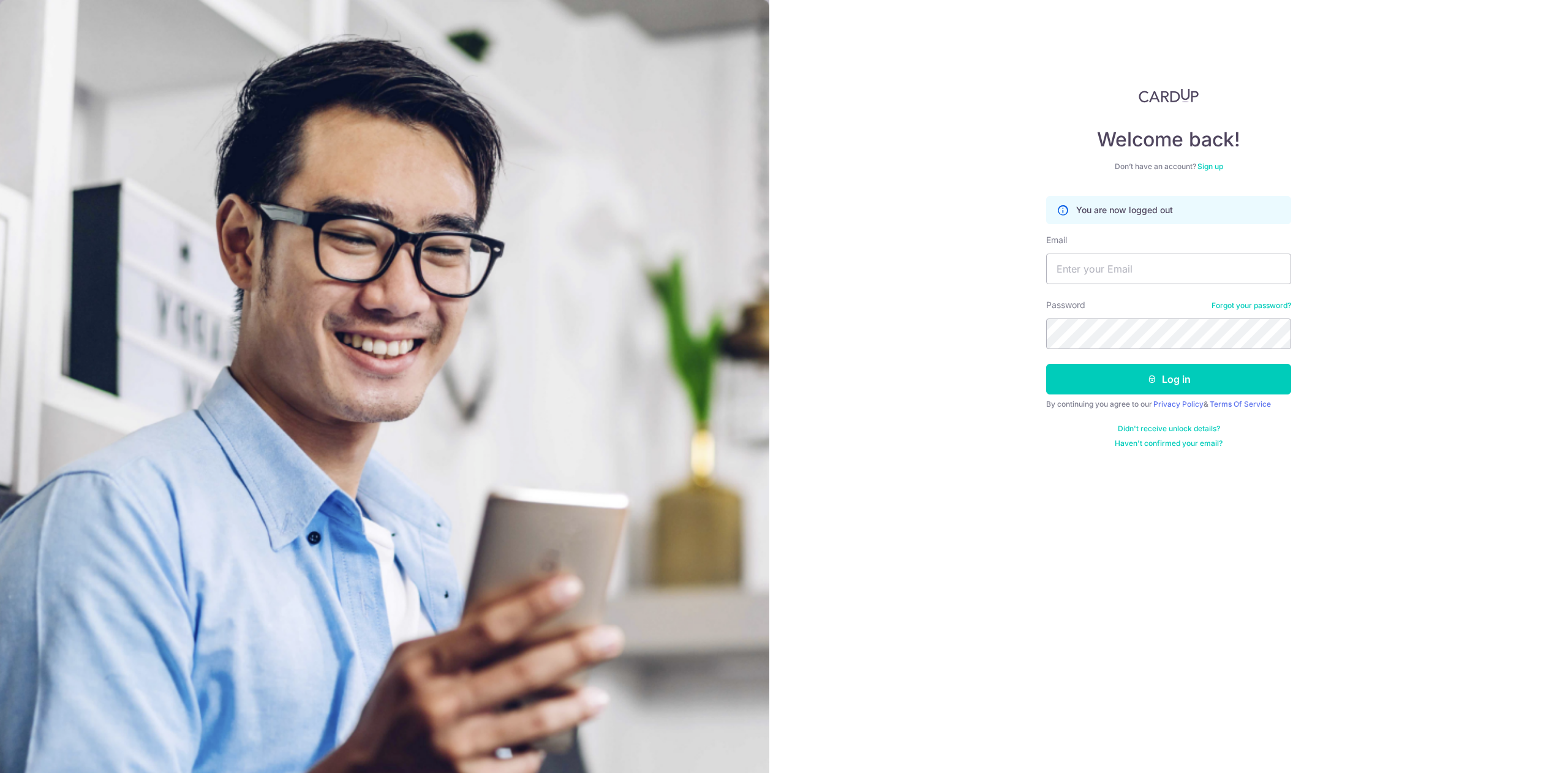
click at [1078, 252] on div "Email" at bounding box center [1168, 259] width 245 height 50
click at [1080, 267] on input "Email" at bounding box center [1168, 269] width 245 height 30
type input "[PERSON_NAME][EMAIL_ADDRESS][DOMAIN_NAME]"
click at [1107, 381] on button "Log in" at bounding box center [1168, 378] width 245 height 30
